Goal: Task Accomplishment & Management: Manage account settings

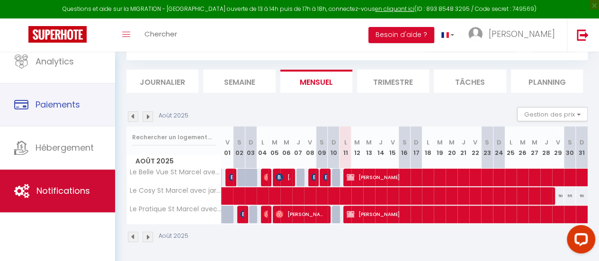
scroll to position [71, 0]
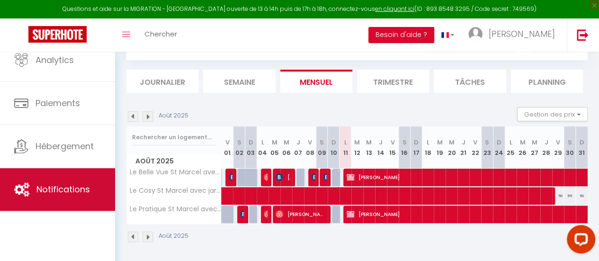
click at [63, 185] on span "Notifications" at bounding box center [63, 189] width 54 height 12
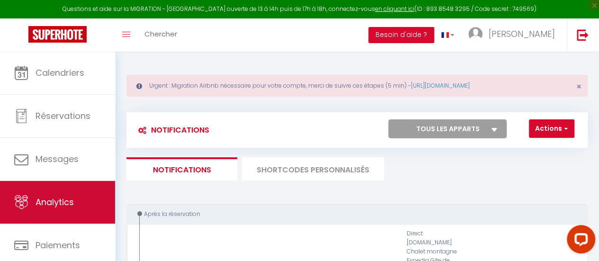
select select
checkbox input "false"
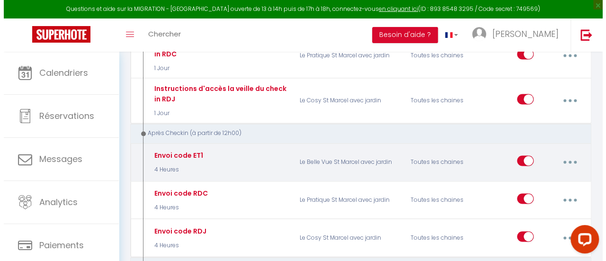
scroll to position [758, 0]
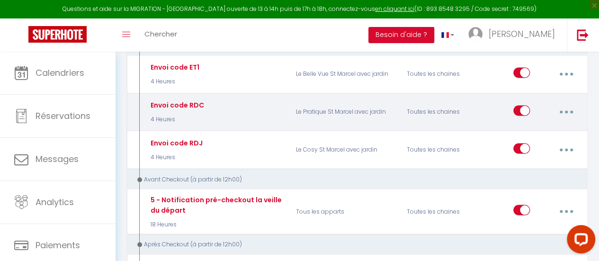
click at [565, 103] on button "button" at bounding box center [566, 112] width 25 height 18
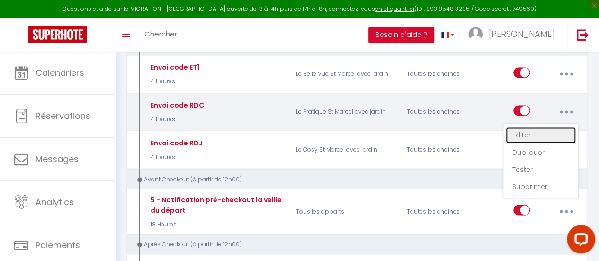
click at [529, 127] on link "Editer" at bounding box center [541, 135] width 70 height 16
type input "Envoi code RDC"
select select "3"
select select "4 Heures"
select select "if_deposit_is_paid"
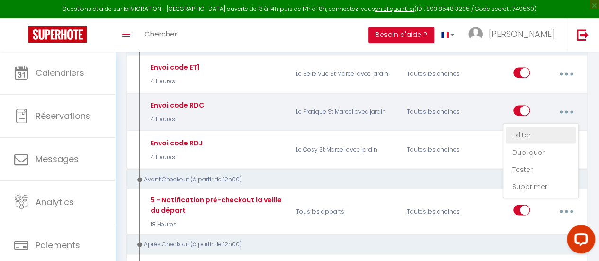
checkbox input "true"
checkbox input "false"
radio input "true"
type input "Votre code d'accès pour [RENTAL:NAME]"
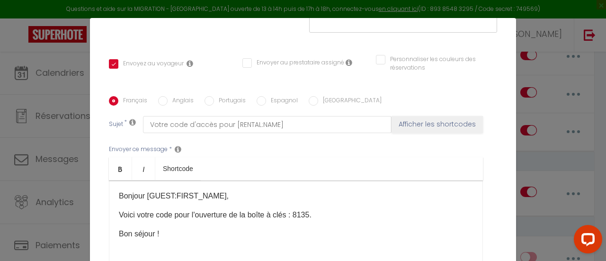
scroll to position [237, 0]
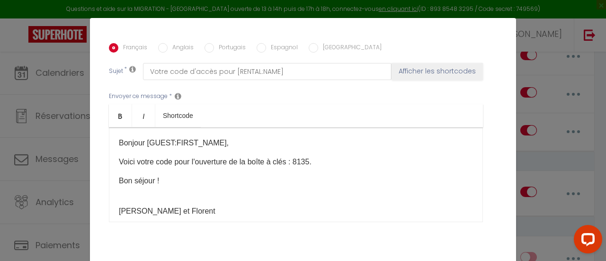
click at [306, 162] on p "Voici votre code pour l'ouverture de la boîte à clés : 8135." at bounding box center [296, 161] width 354 height 11
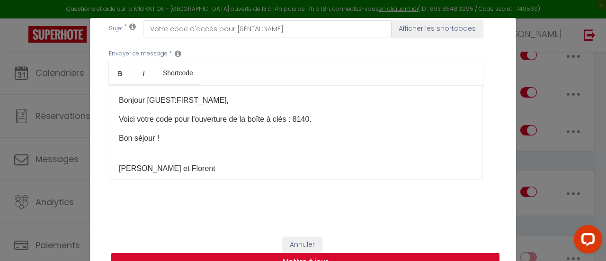
click at [337, 254] on button "Mettre à jour" at bounding box center [305, 262] width 388 height 18
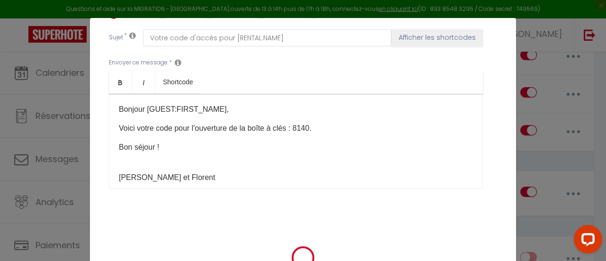
checkbox input "true"
checkbox input "false"
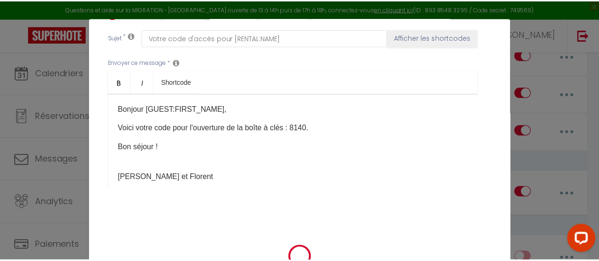
scroll to position [270, 0]
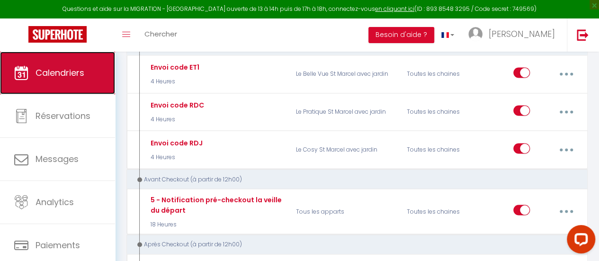
click at [58, 67] on span "Calendriers" at bounding box center [60, 73] width 49 height 12
